Goal: Navigation & Orientation: Find specific page/section

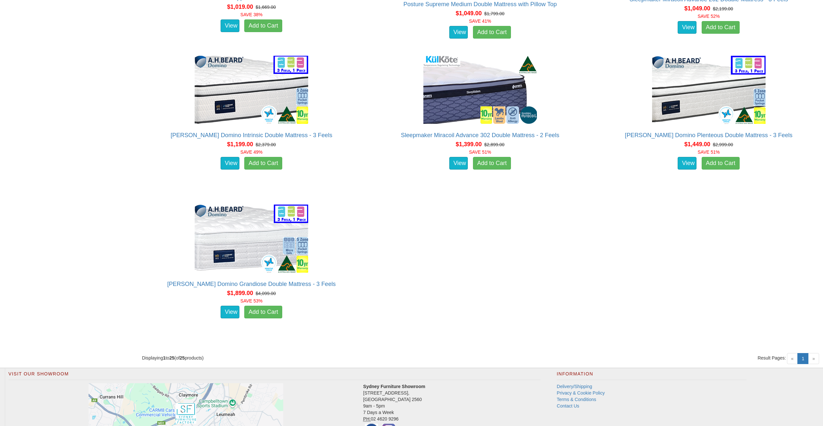
scroll to position [1440, 0]
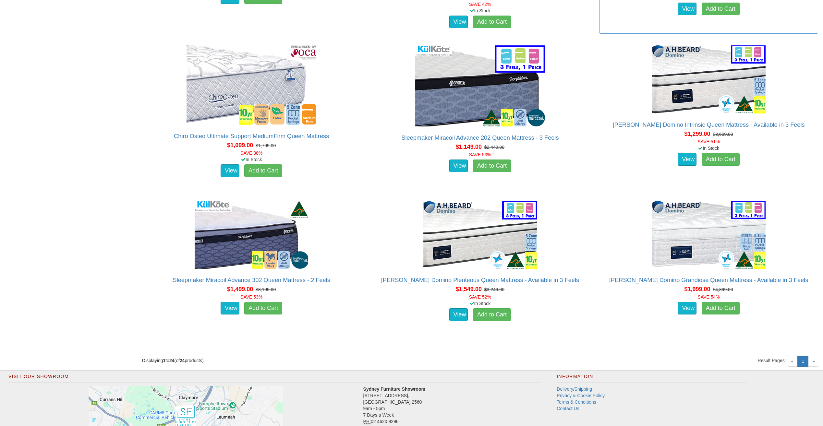
scroll to position [1347, 0]
